Goal: Obtain resource: Download file/media

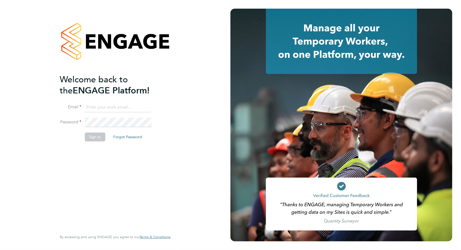
type input "valentina.cerulli@pretiumresourcing.co.uk"
click at [94, 133] on button "Sign In" at bounding box center [94, 137] width 21 height 9
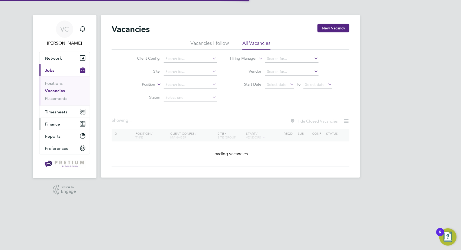
click at [46, 124] on span "Finance" at bounding box center [52, 123] width 15 height 5
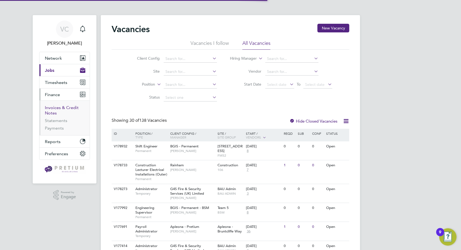
click at [63, 107] on link "Invoices & Credit Notes" at bounding box center [62, 110] width 34 height 11
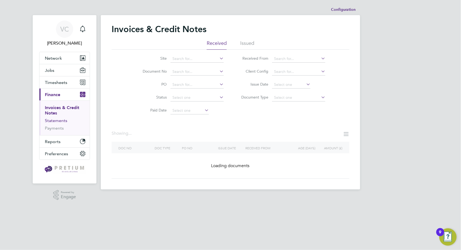
click at [61, 120] on link "Statements" at bounding box center [56, 120] width 22 height 5
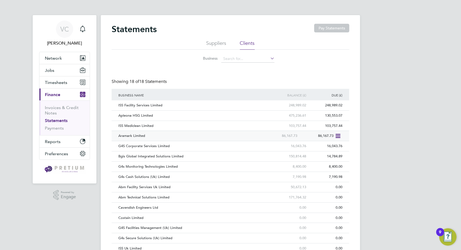
click at [201, 135] on div "Aramark Limited" at bounding box center [189, 136] width 145 height 10
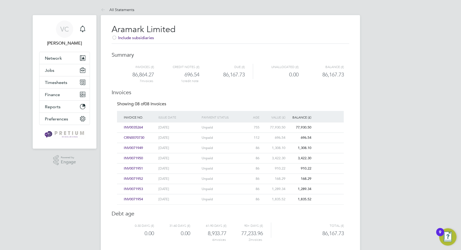
click at [137, 126] on span "INV0035264" at bounding box center [133, 127] width 19 height 5
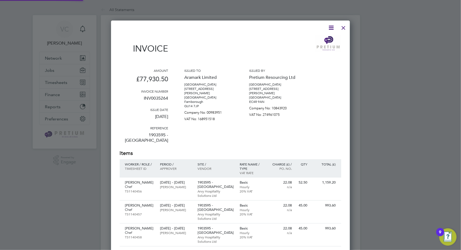
scroll to position [2382, 239]
click at [330, 27] on icon at bounding box center [331, 27] width 7 height 7
click at [313, 38] on li "Download Invoice" at bounding box center [314, 41] width 37 height 8
